Goal: Entertainment & Leisure: Consume media (video, audio)

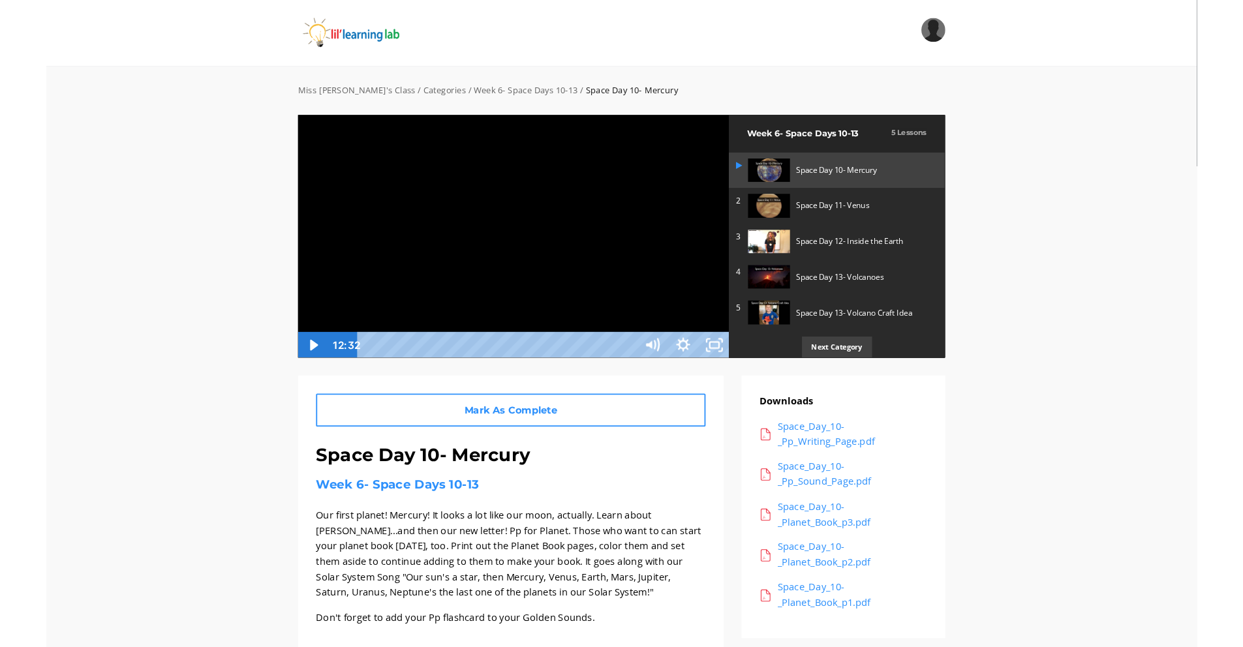
scroll to position [27, 0]
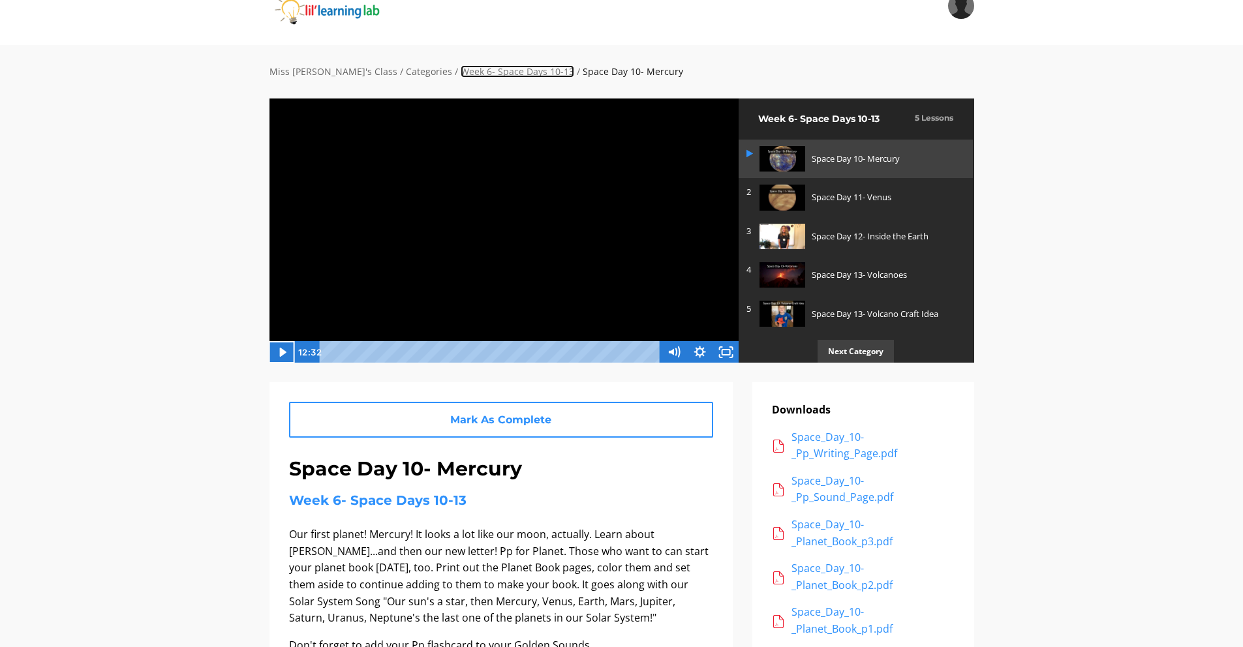
click at [504, 71] on link "Week 6- Space Days 10-13" at bounding box center [518, 71] width 114 height 12
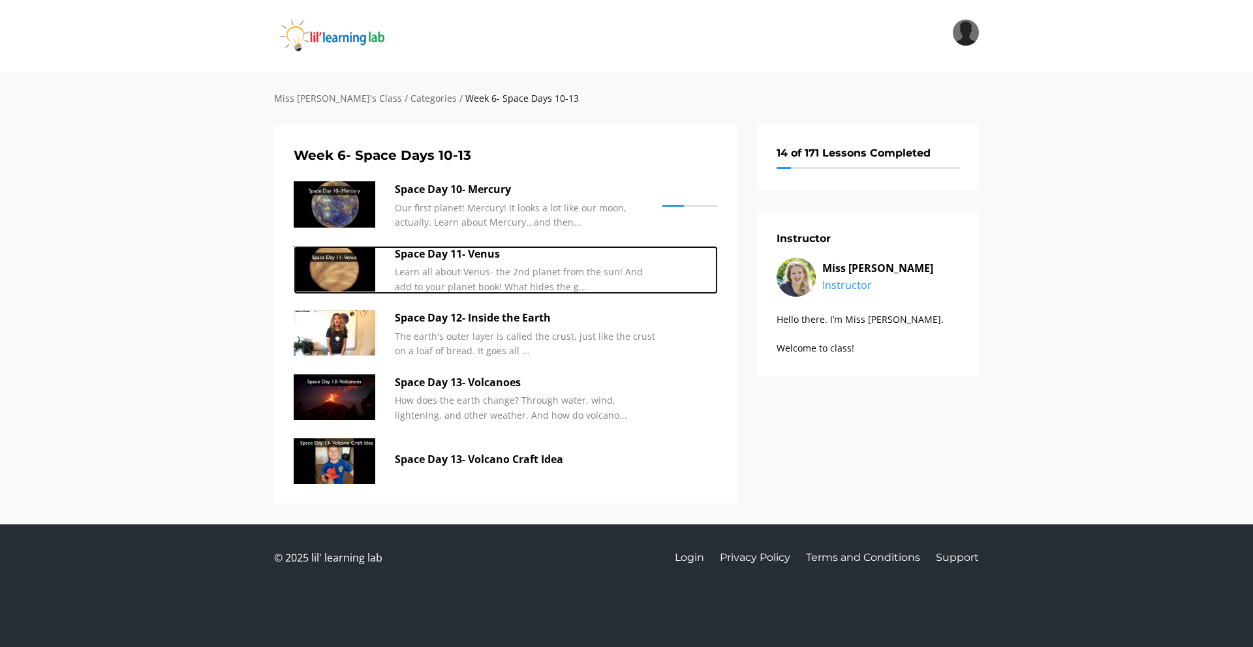
click at [335, 279] on img at bounding box center [335, 269] width 82 height 46
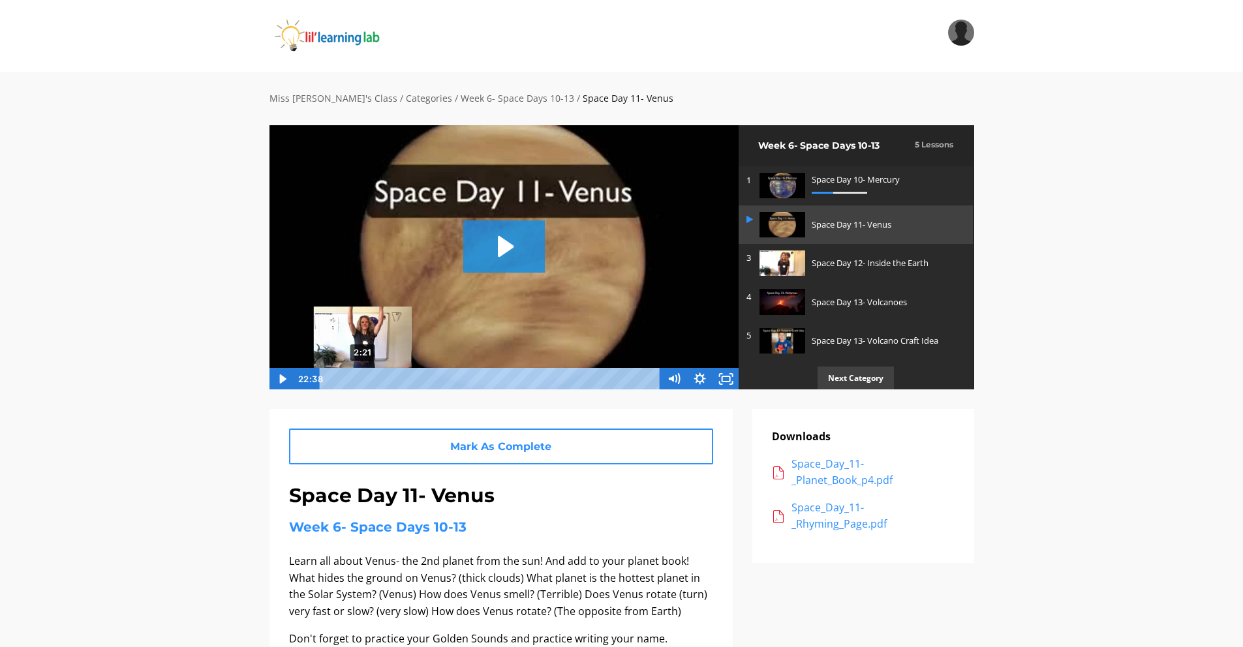
click at [363, 376] on div "2:21" at bounding box center [492, 379] width 326 height 22
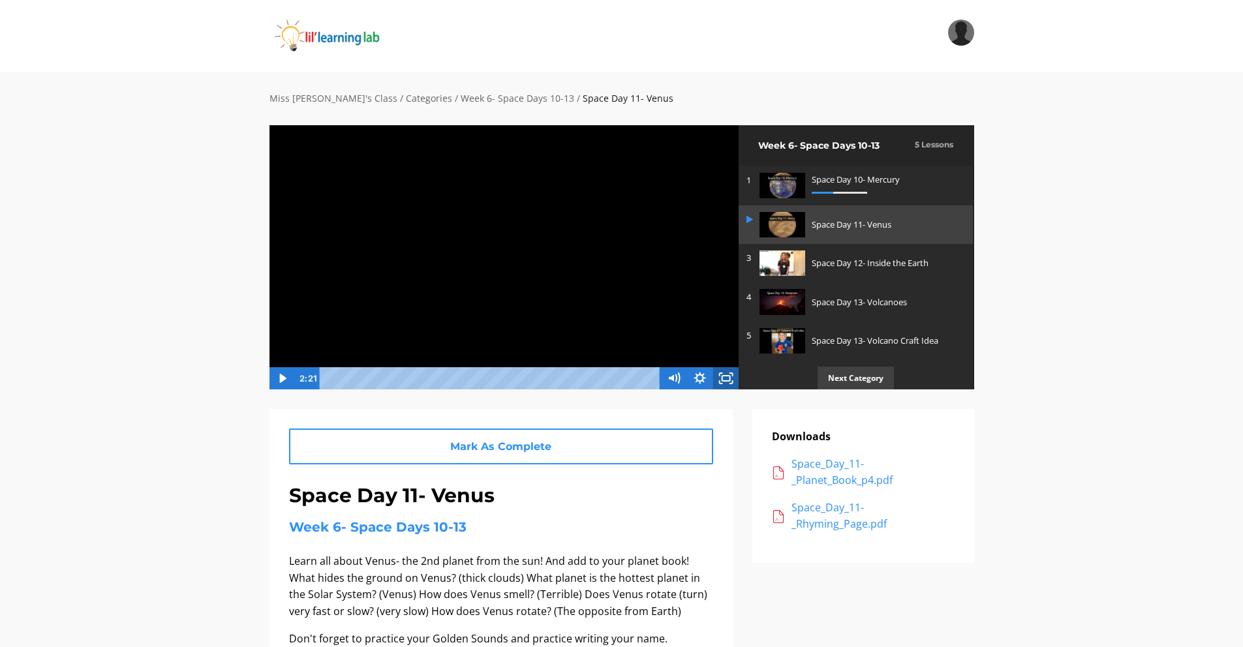
click at [728, 377] on icon "Fullscreen" at bounding box center [726, 378] width 26 height 22
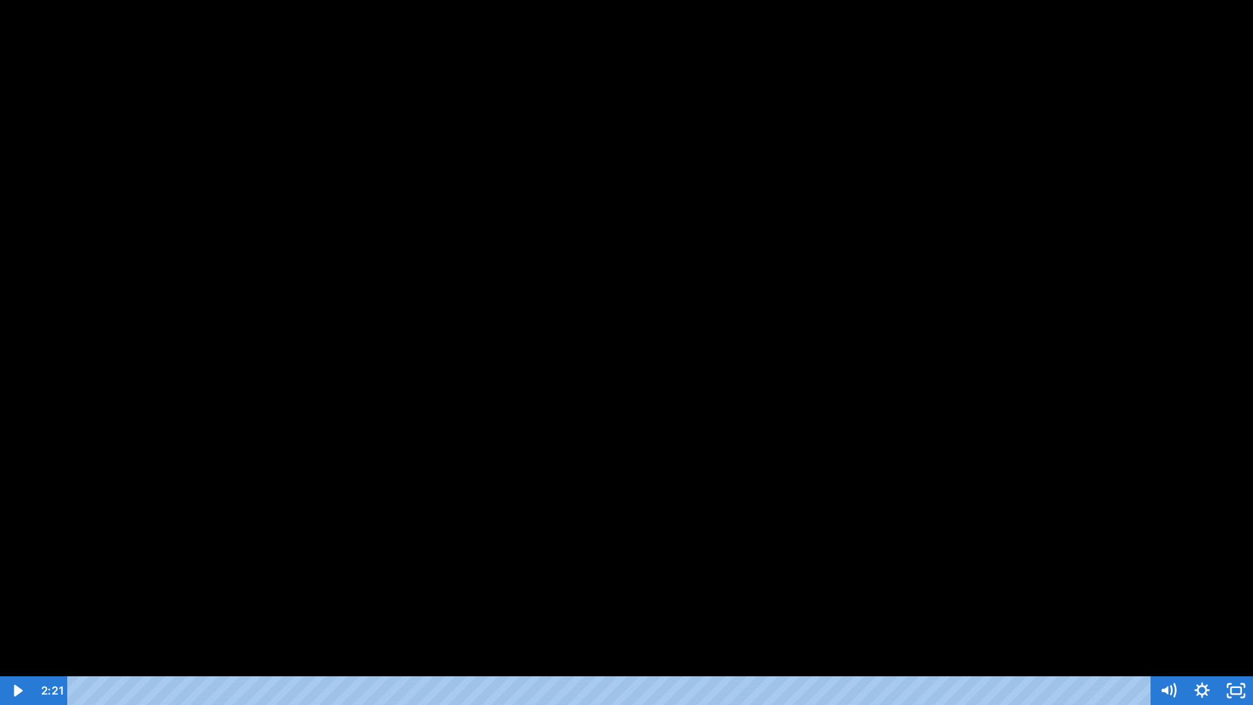
click at [595, 371] on div at bounding box center [626, 352] width 1253 height 705
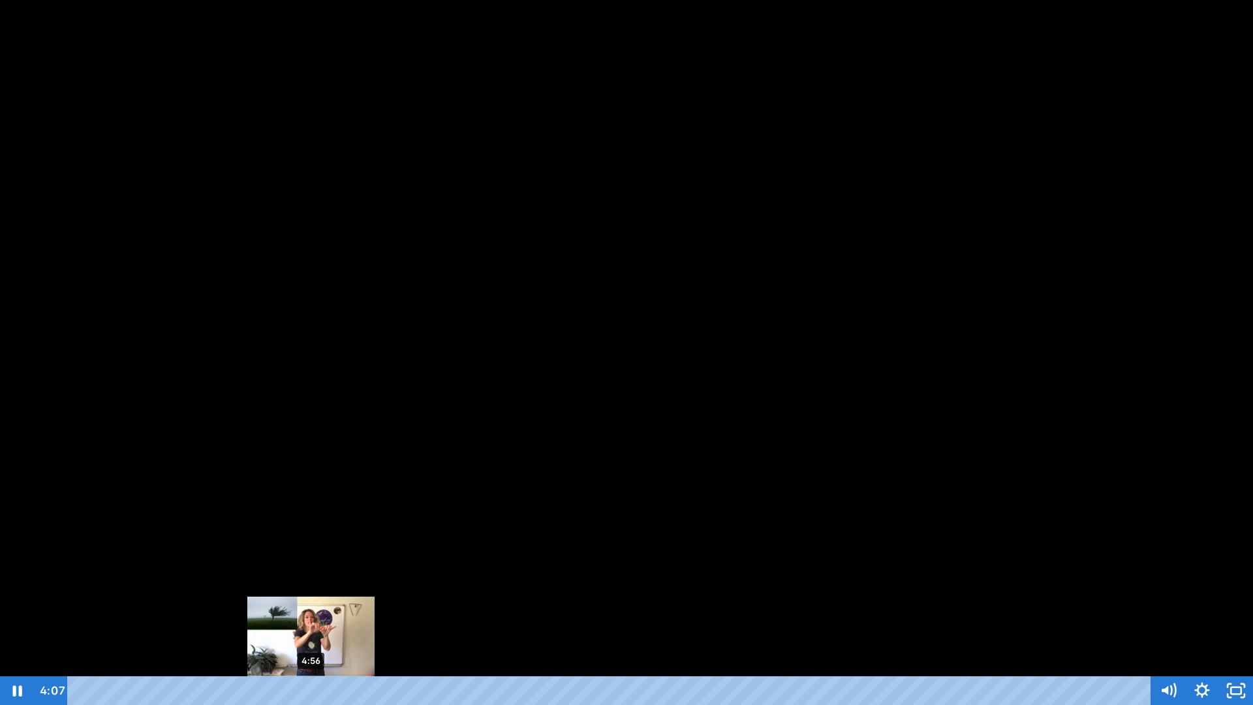
click at [311, 647] on div "4:56" at bounding box center [611, 690] width 1063 height 29
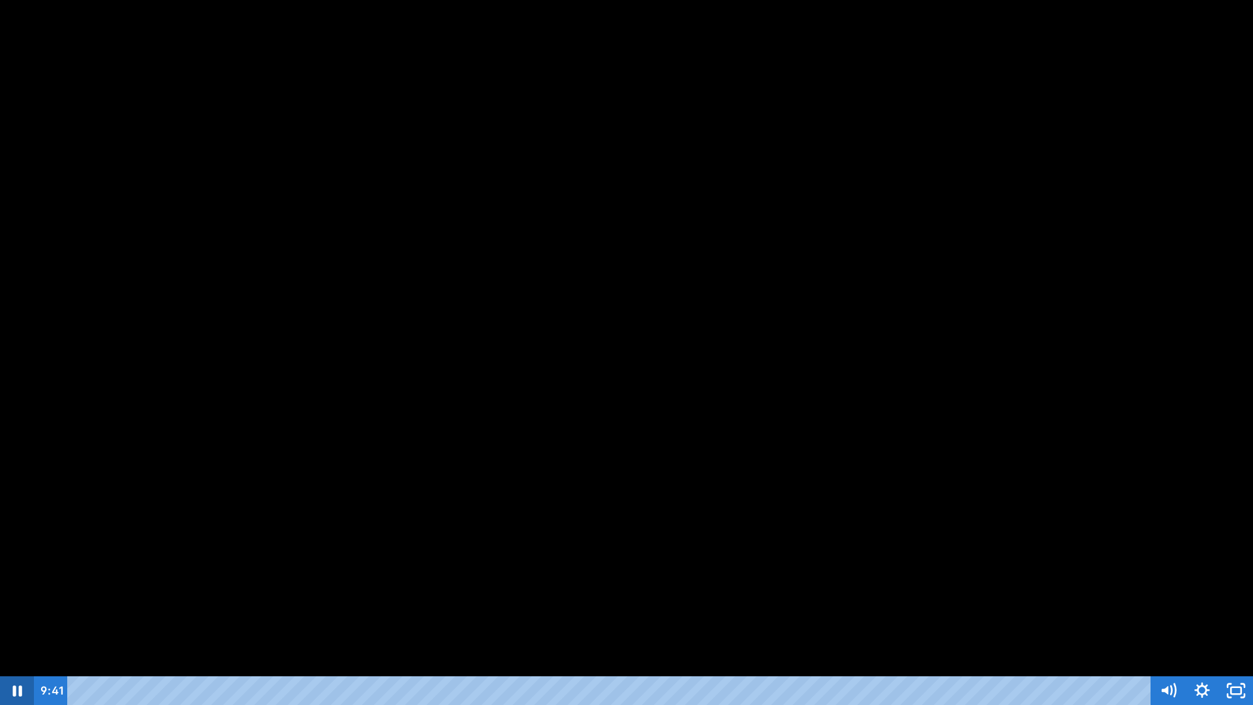
click at [20, 647] on icon "Pause" at bounding box center [17, 690] width 9 height 11
click at [20, 647] on icon "Play Video" at bounding box center [18, 690] width 34 height 29
click at [20, 647] on icon "Pause" at bounding box center [17, 690] width 9 height 11
click at [20, 647] on icon "Play Video" at bounding box center [18, 690] width 34 height 29
click at [22, 647] on icon "Pause" at bounding box center [17, 690] width 34 height 29
